Goal: Browse casually: Explore the website without a specific task or goal

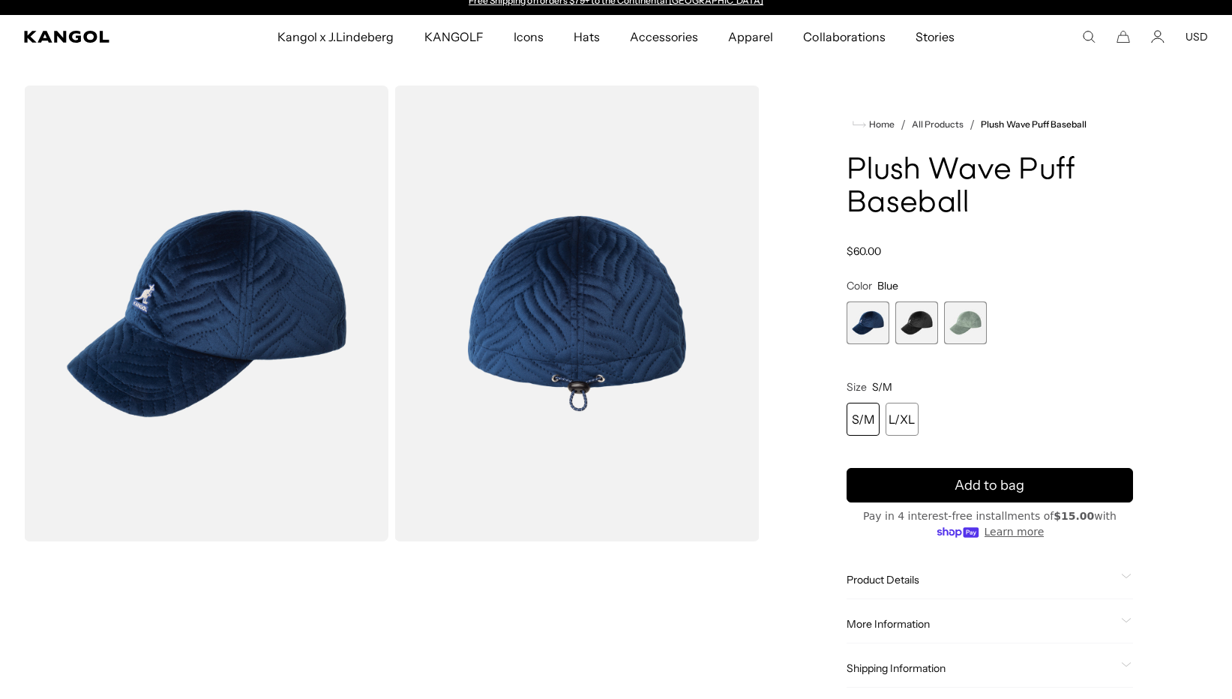
scroll to position [0, 309]
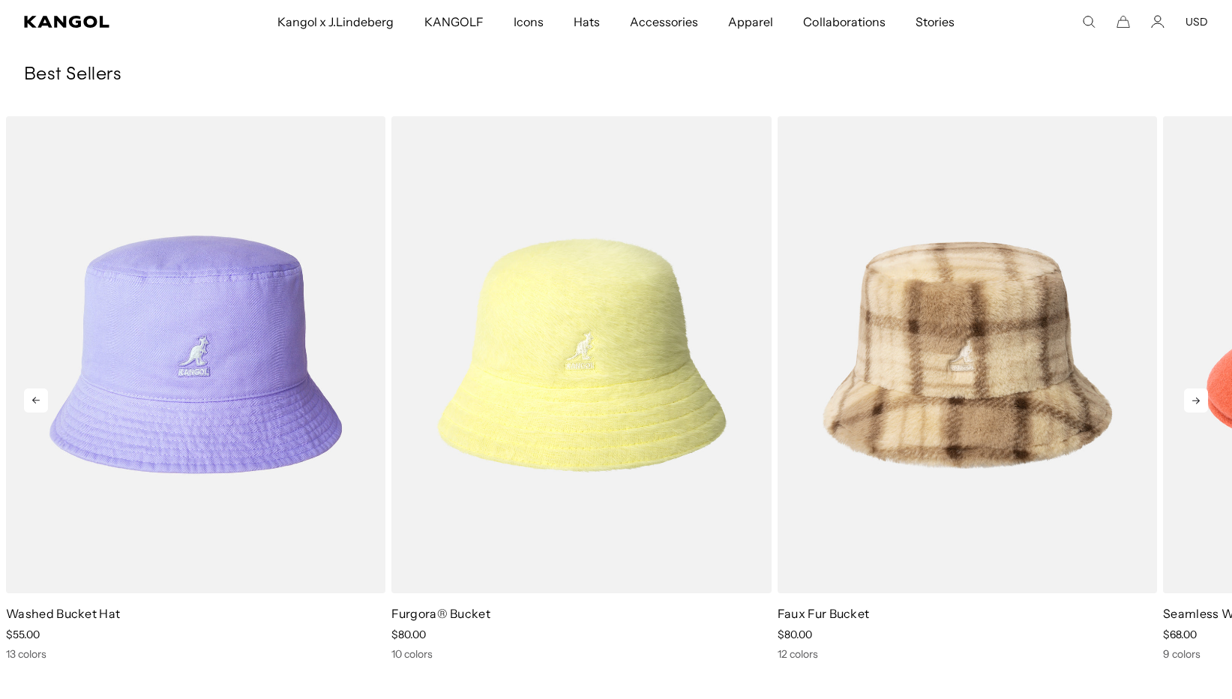
click at [1198, 398] on icon at bounding box center [1195, 400] width 7 height 7
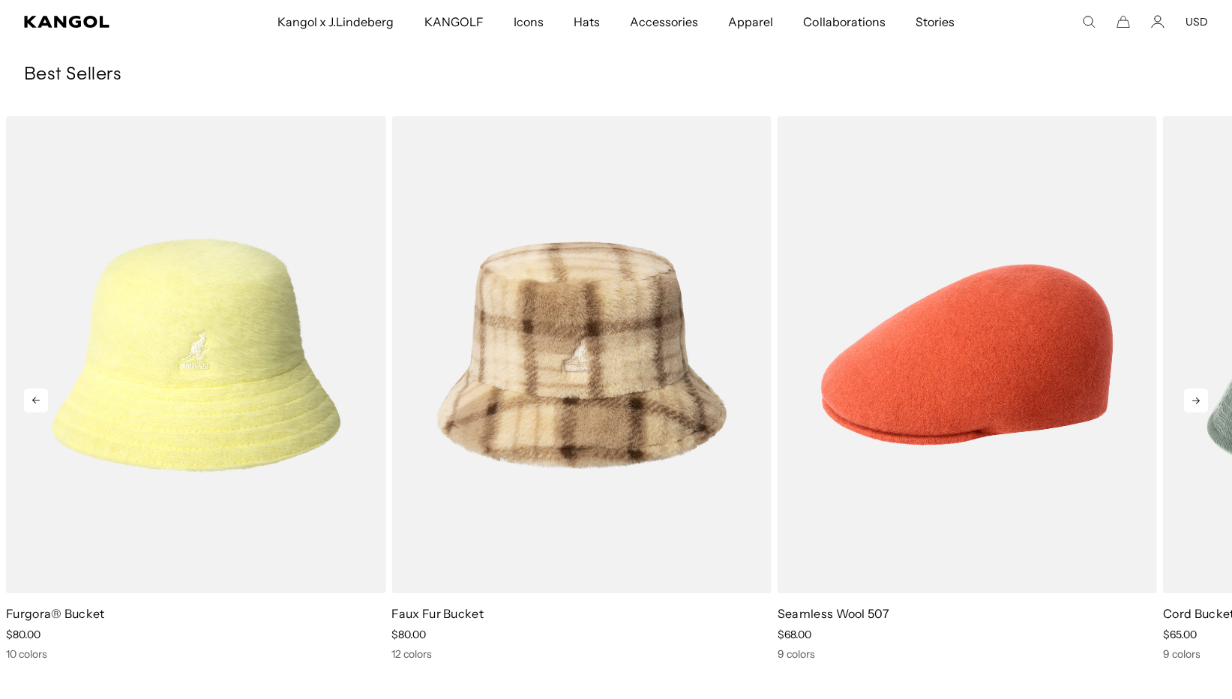
click at [1198, 398] on icon at bounding box center [1195, 400] width 7 height 7
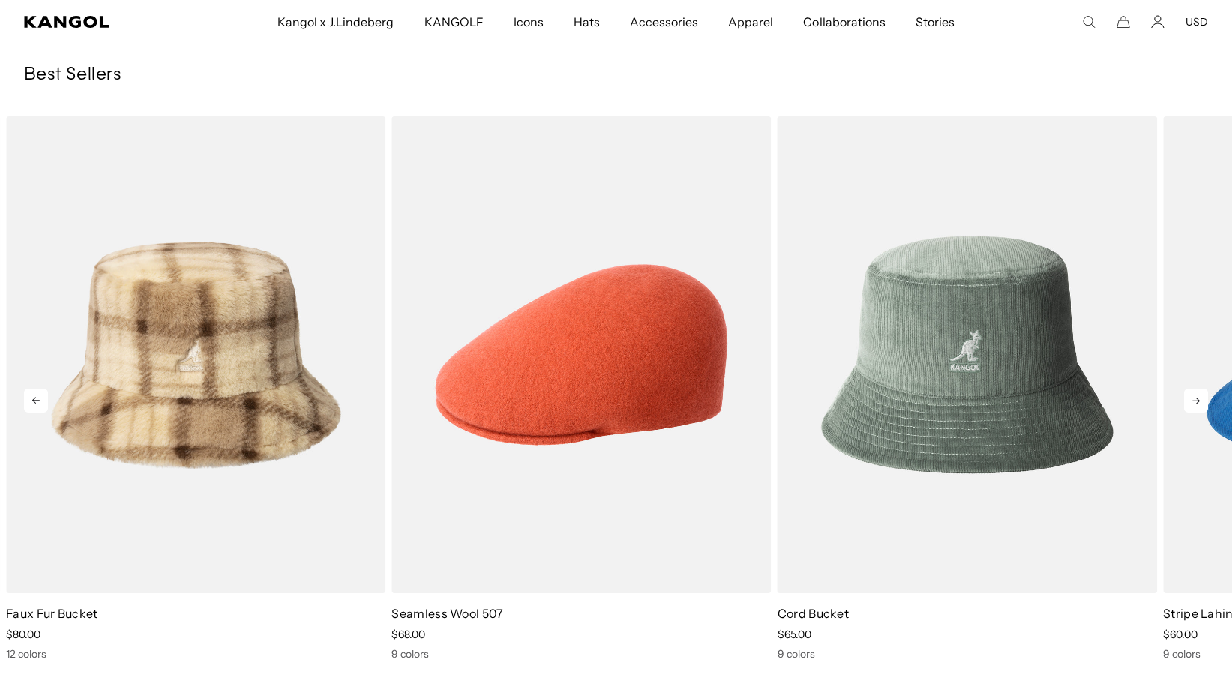
click at [1198, 398] on icon at bounding box center [1195, 400] width 7 height 7
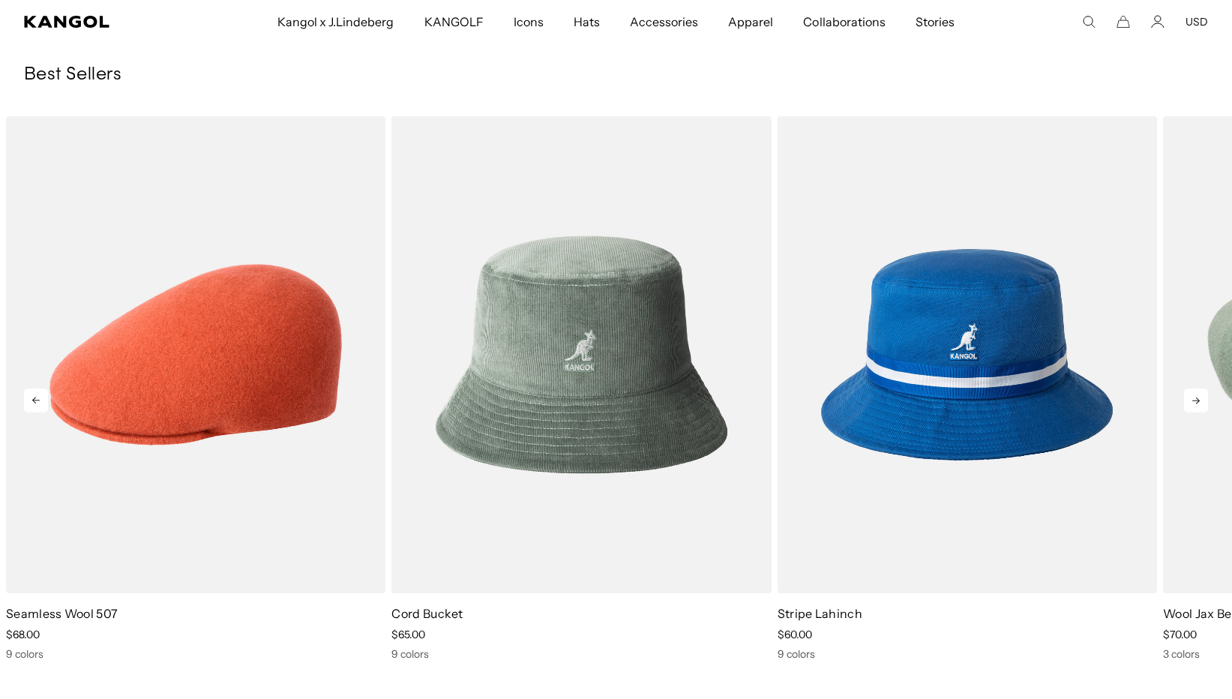
click at [1198, 398] on icon at bounding box center [1195, 400] width 7 height 7
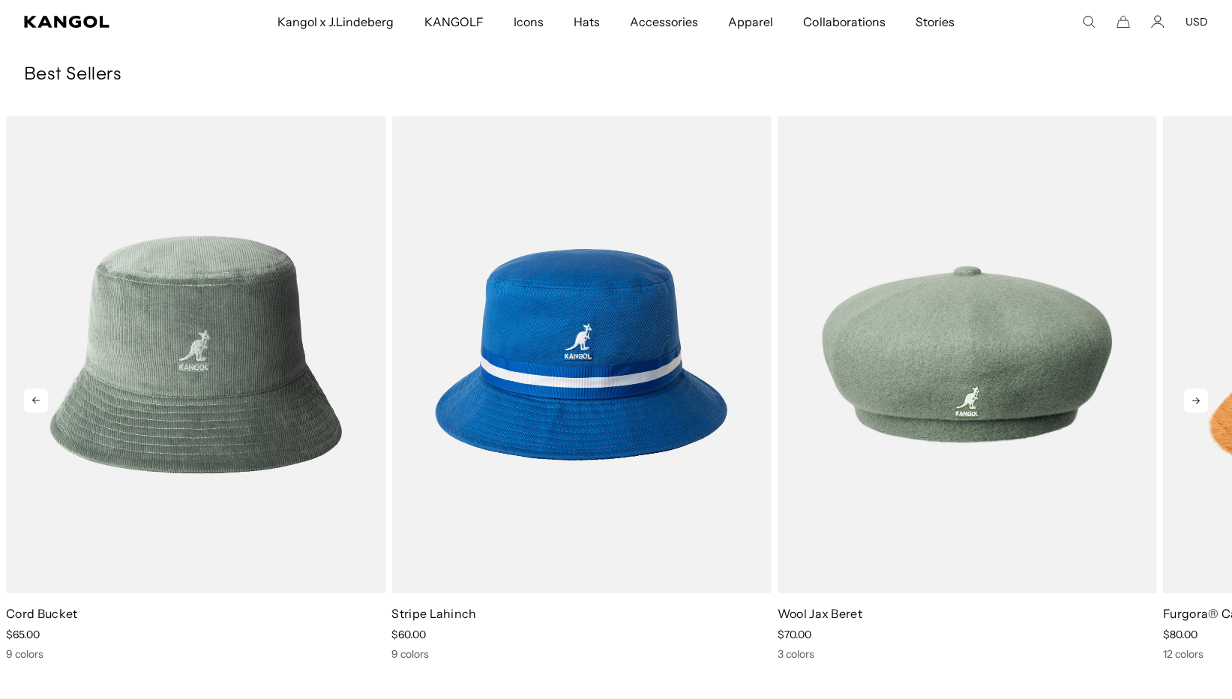
click at [1198, 398] on icon at bounding box center [1195, 400] width 7 height 7
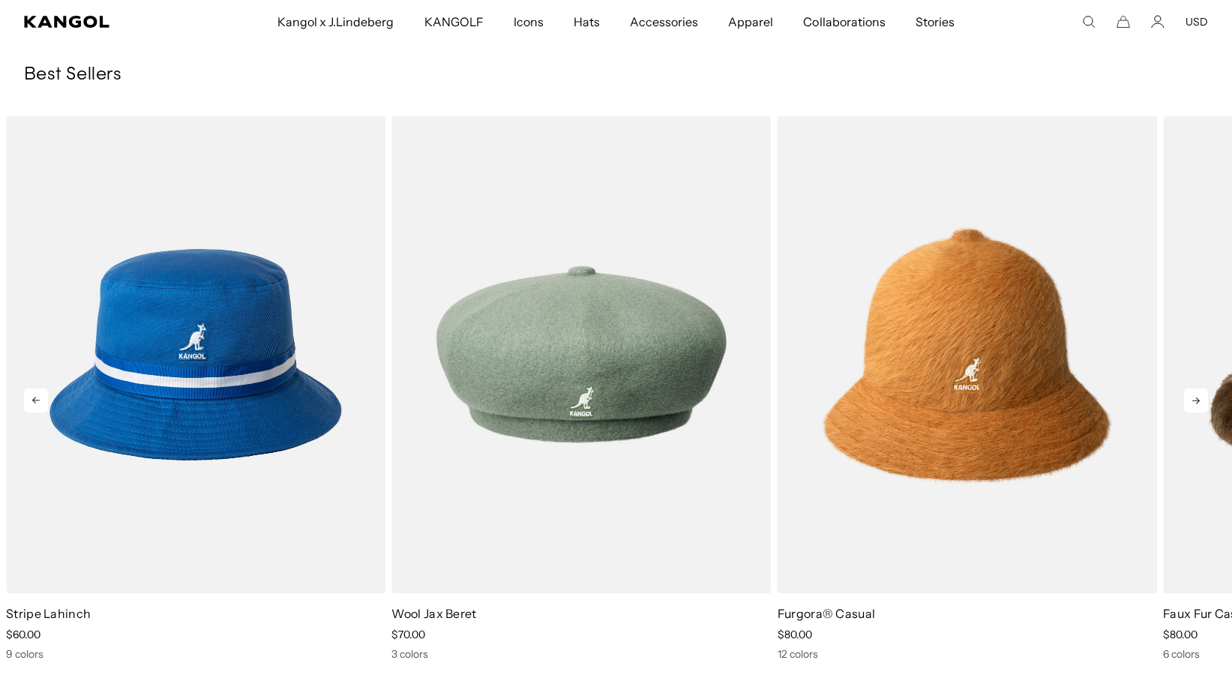
click at [1198, 398] on icon at bounding box center [1195, 400] width 7 height 7
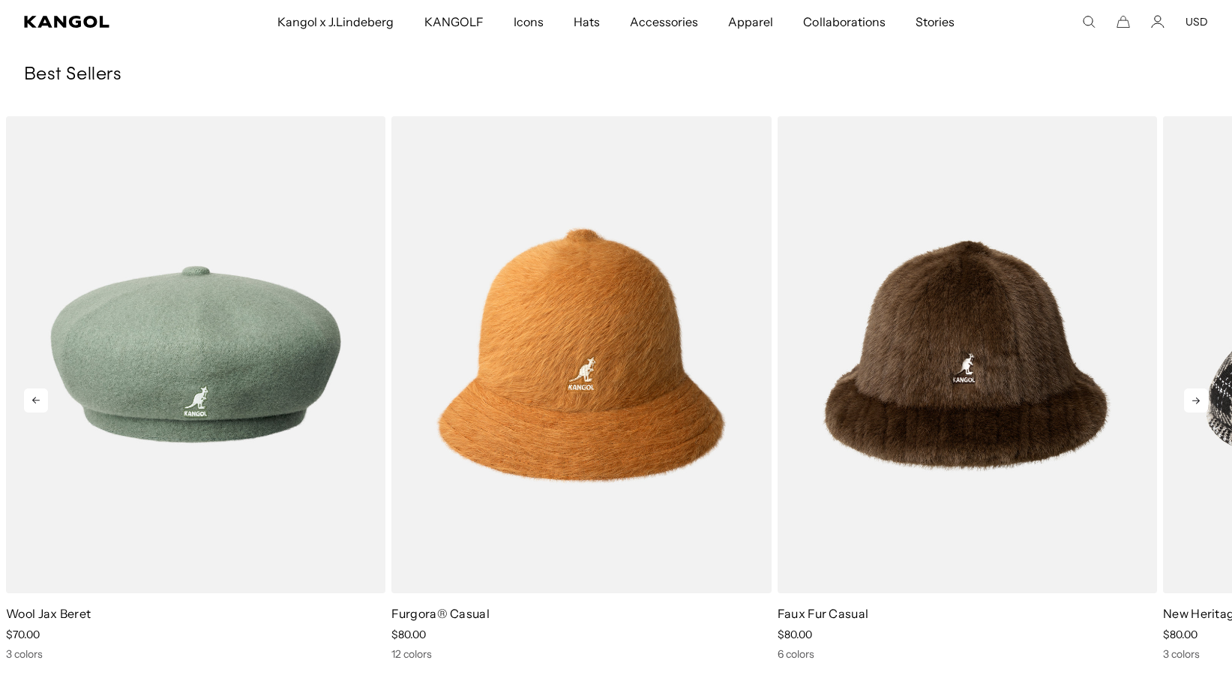
click at [1198, 398] on icon at bounding box center [1195, 400] width 7 height 7
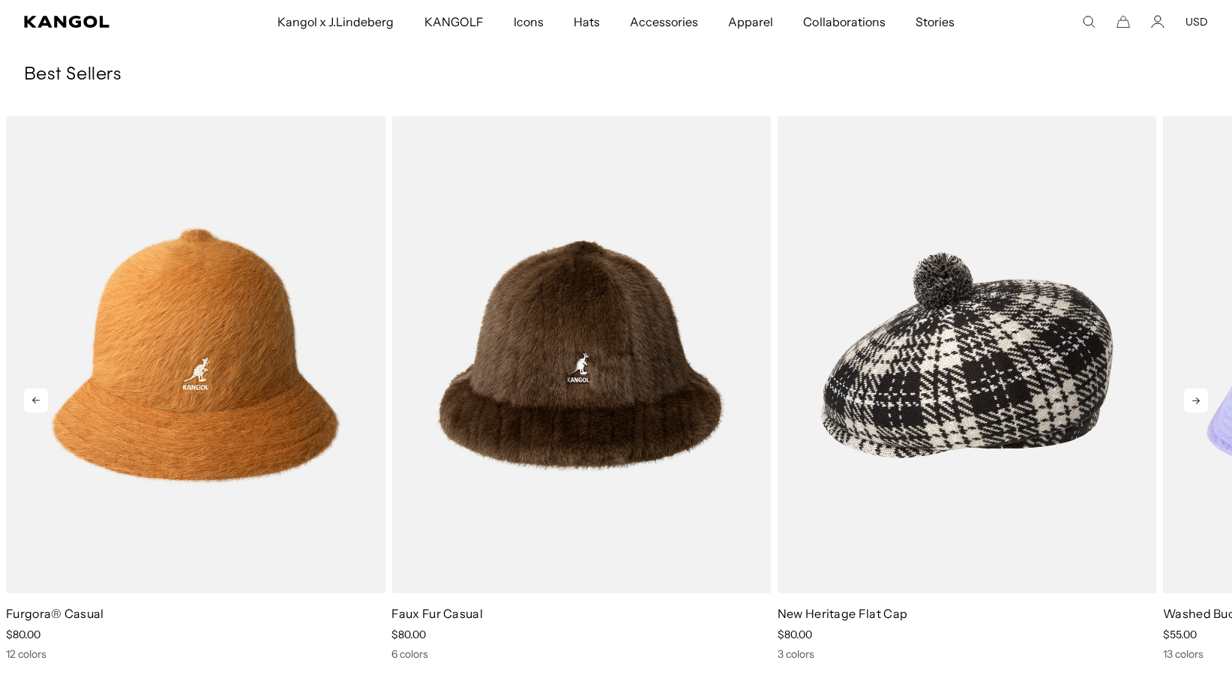
click at [1198, 398] on icon at bounding box center [1195, 400] width 7 height 7
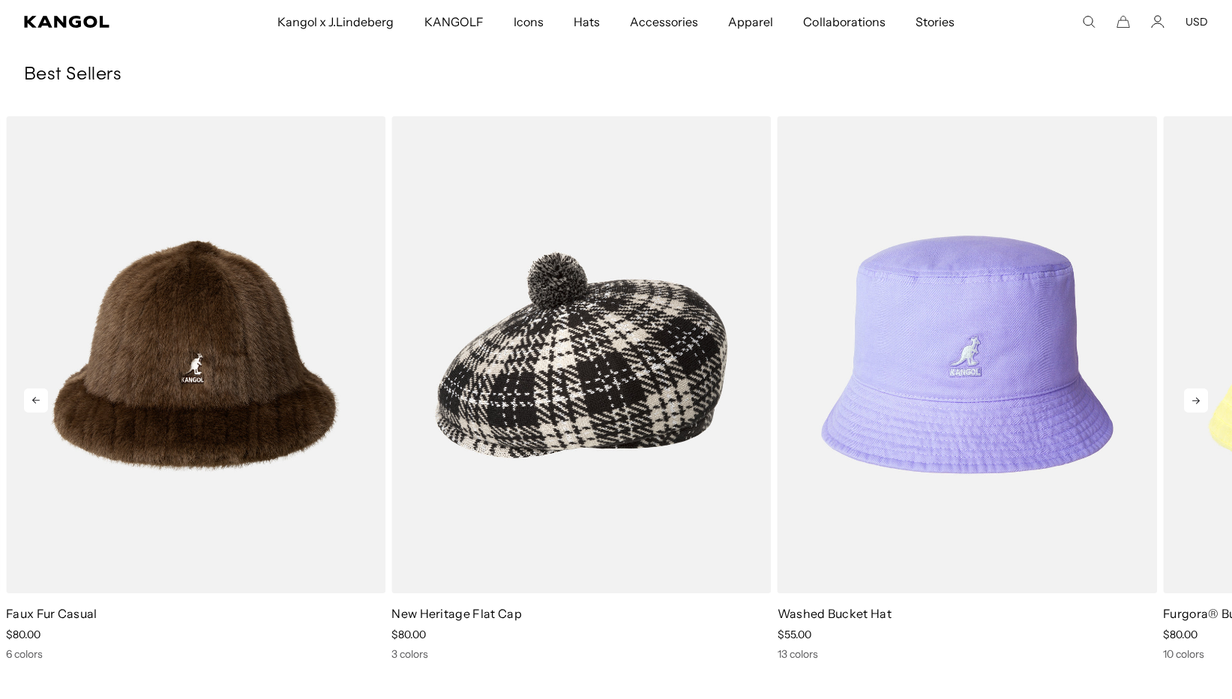
click at [1198, 398] on icon at bounding box center [1195, 400] width 7 height 7
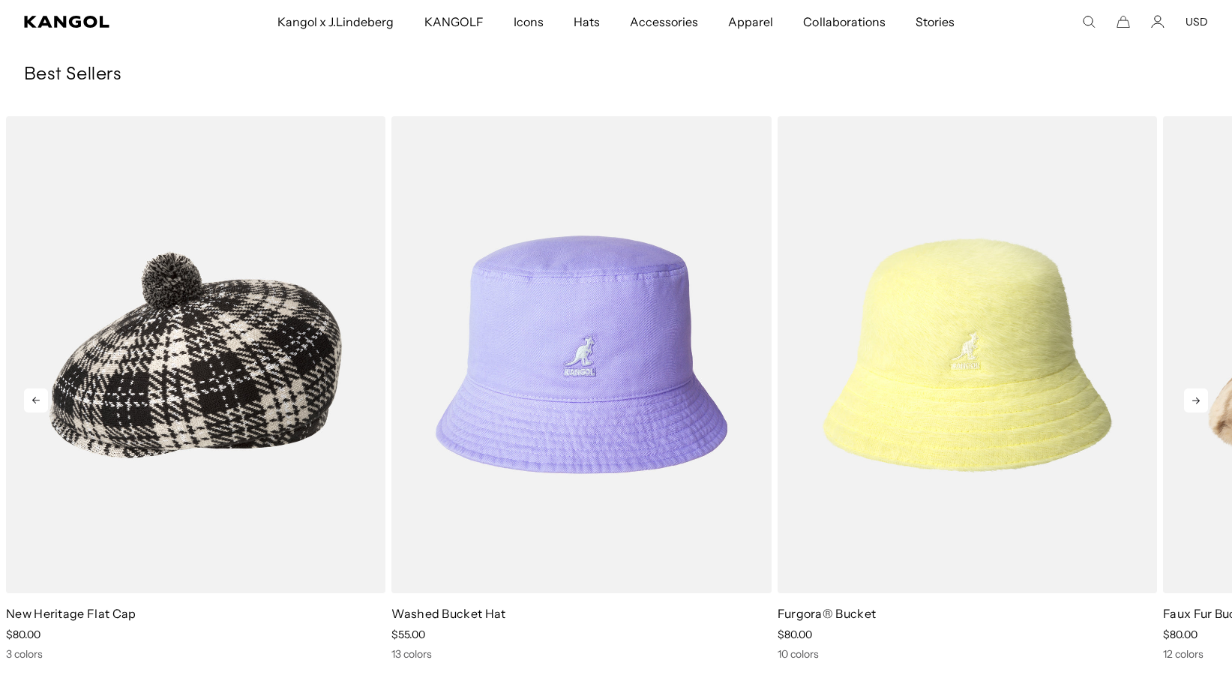
click at [1198, 398] on icon at bounding box center [1195, 400] width 7 height 7
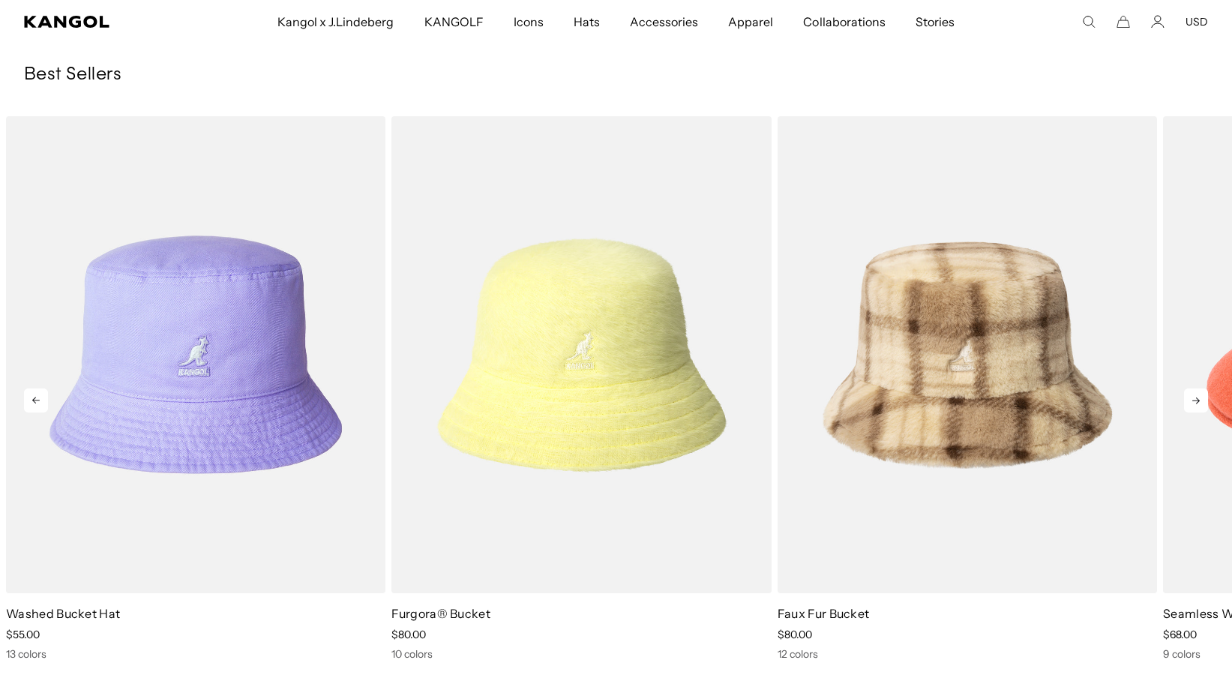
click at [1198, 398] on icon at bounding box center [1195, 400] width 7 height 7
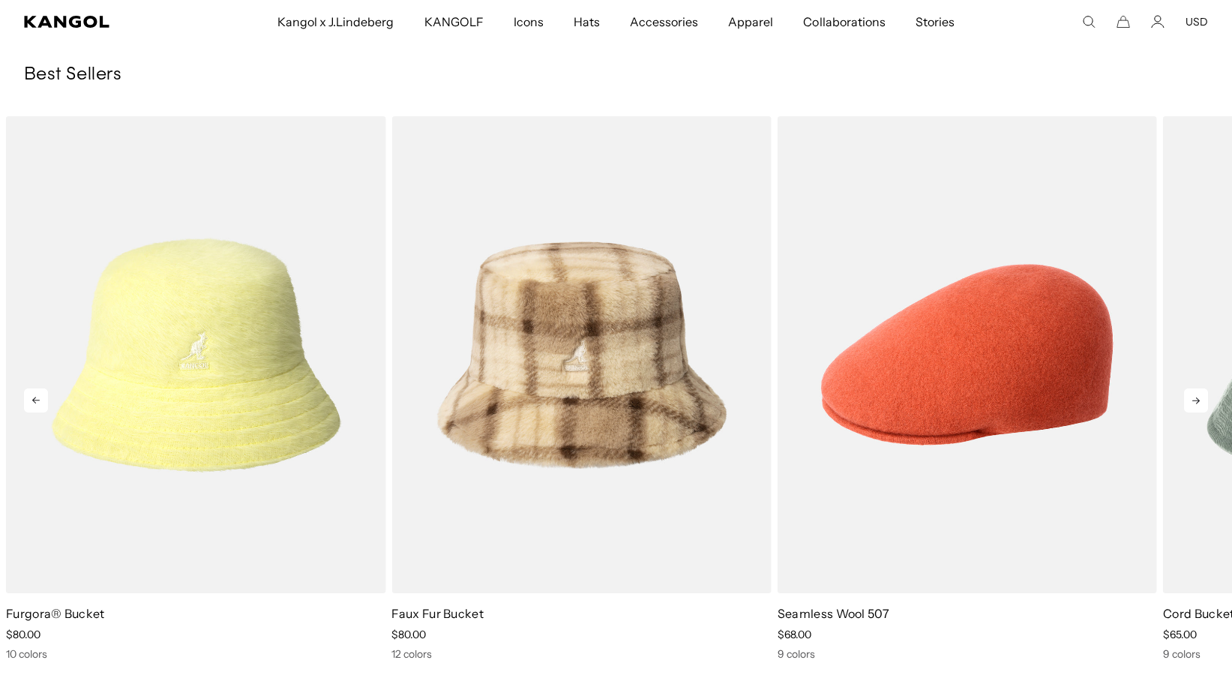
click at [1198, 398] on icon at bounding box center [1195, 400] width 7 height 7
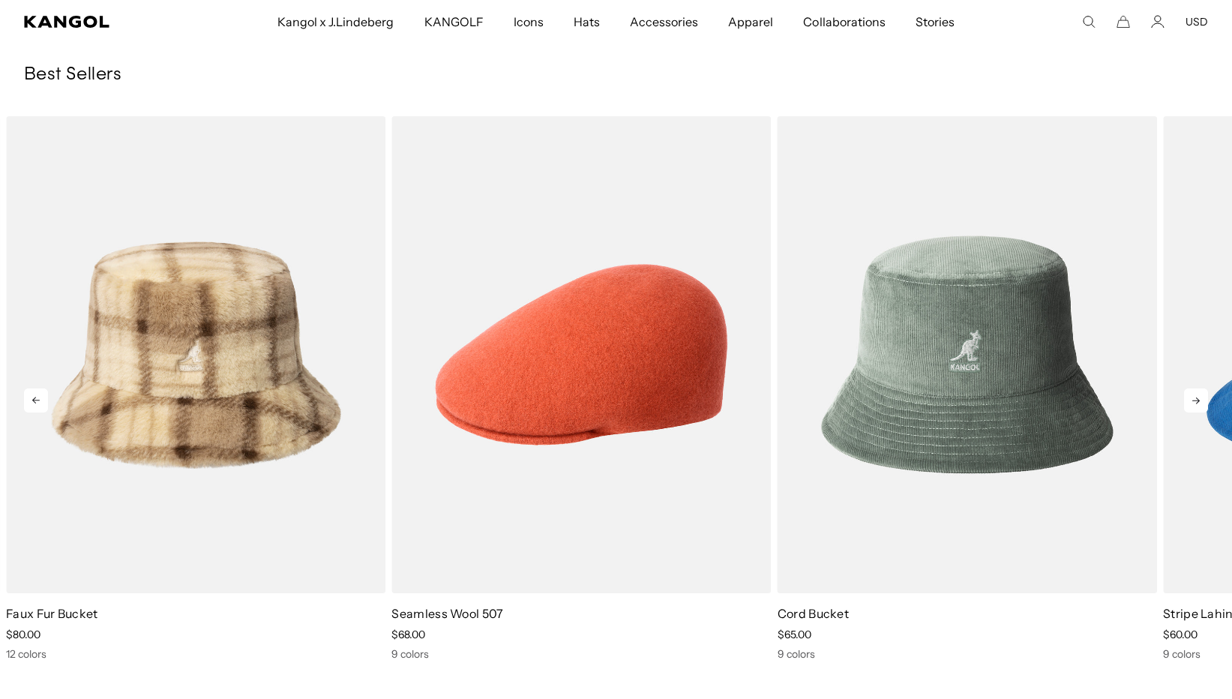
click at [1198, 398] on icon at bounding box center [1195, 400] width 7 height 7
